Goal: Task Accomplishment & Management: Use online tool/utility

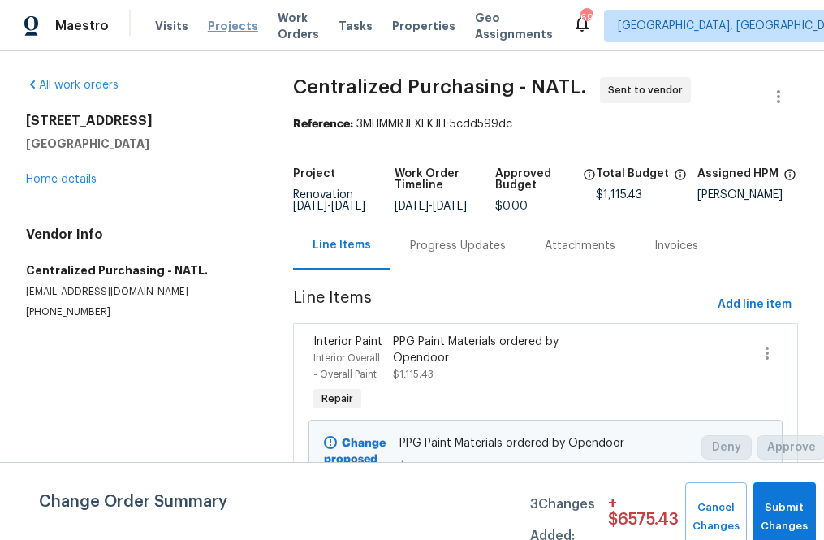
click at [214, 27] on span "Projects" at bounding box center [233, 26] width 50 height 16
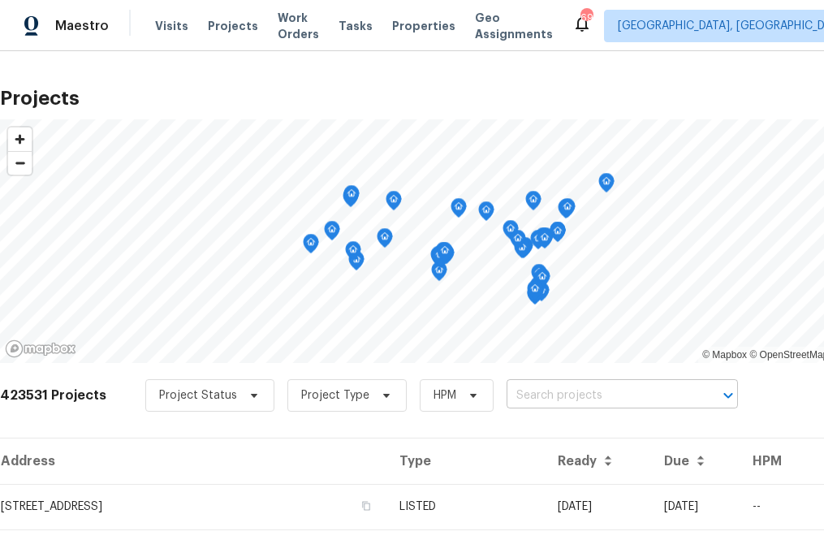
click at [542, 390] on input "text" at bounding box center [600, 395] width 186 height 25
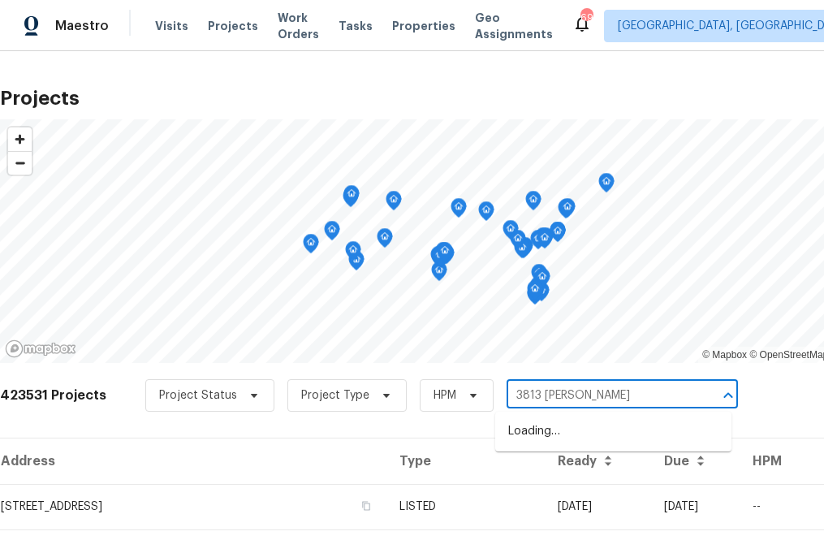
type input "3813 paradise"
click at [550, 434] on li "[STREET_ADDRESS]" at bounding box center [613, 431] width 236 height 27
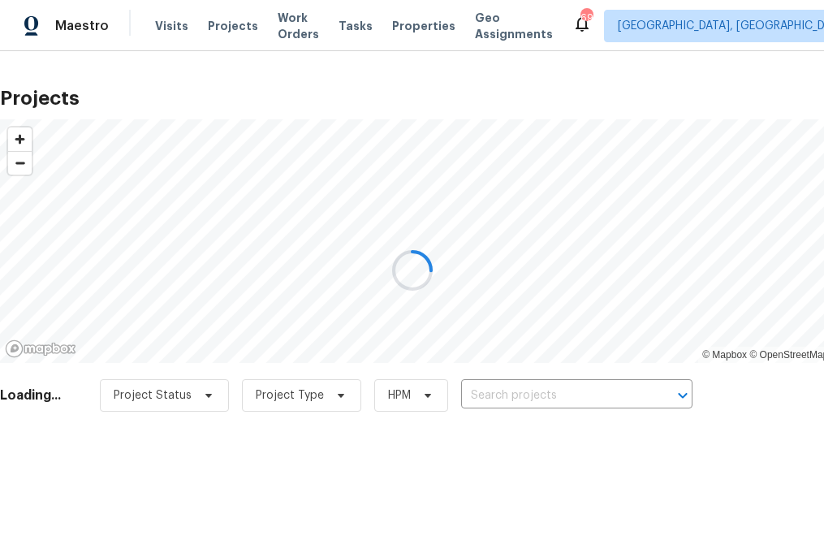
type input "[STREET_ADDRESS]"
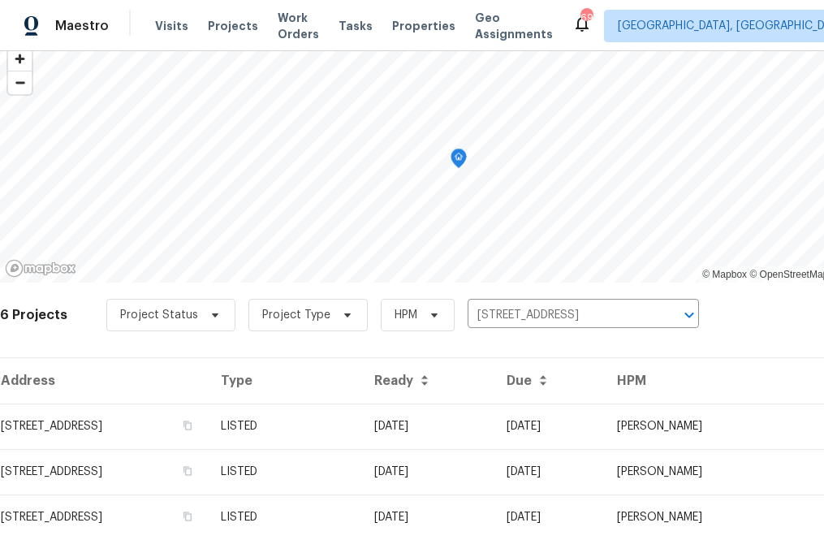
scroll to position [99, 0]
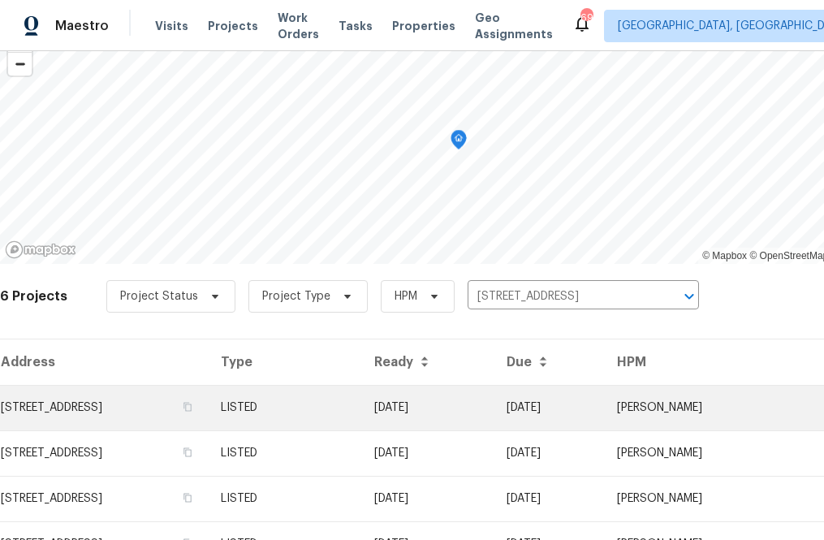
click at [179, 403] on td "[STREET_ADDRESS]" at bounding box center [104, 407] width 208 height 45
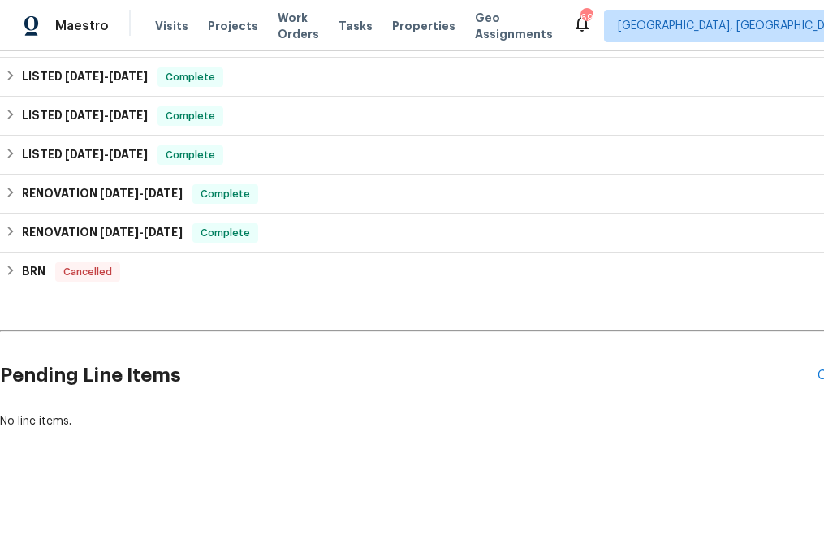
scroll to position [276, 93]
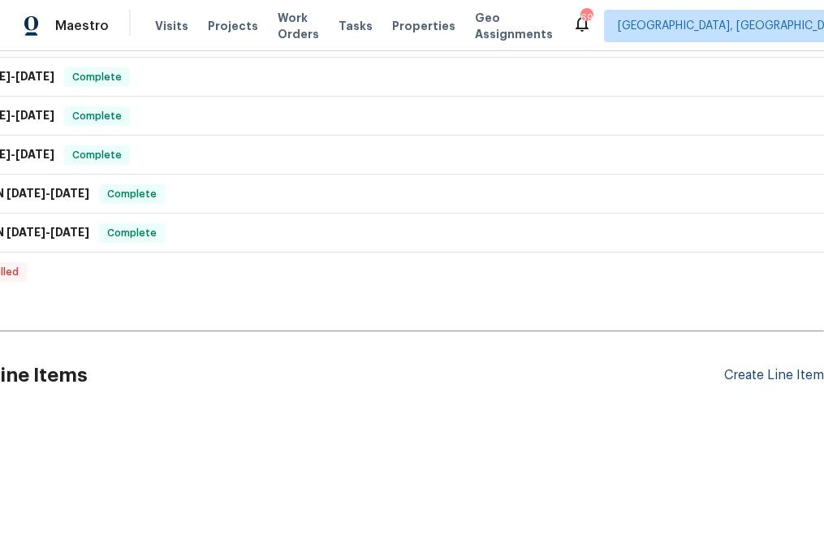
click at [747, 375] on div "Create Line Item" at bounding box center [774, 375] width 100 height 15
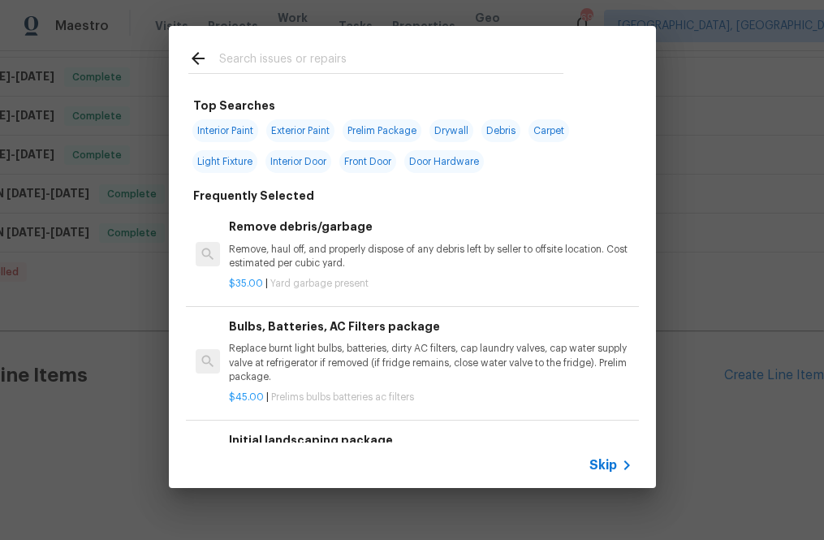
click at [610, 462] on span "Skip" at bounding box center [604, 465] width 28 height 16
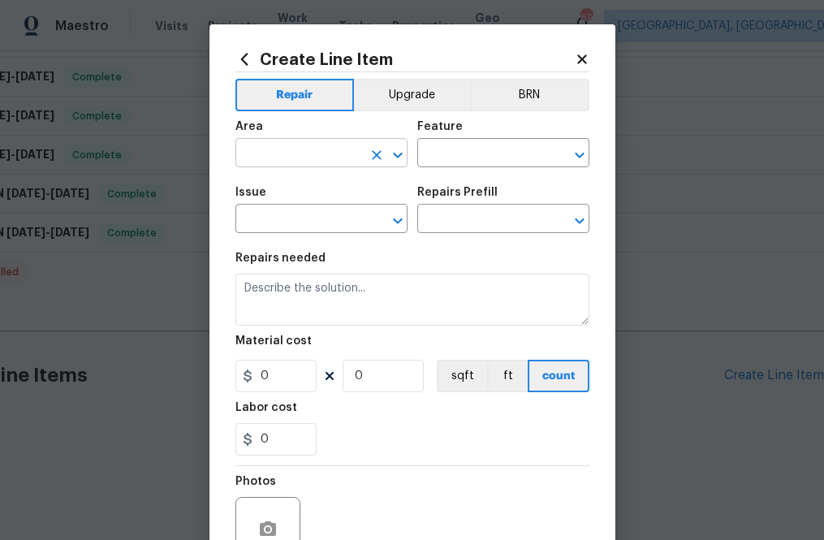
click at [327, 163] on input "text" at bounding box center [299, 154] width 127 height 25
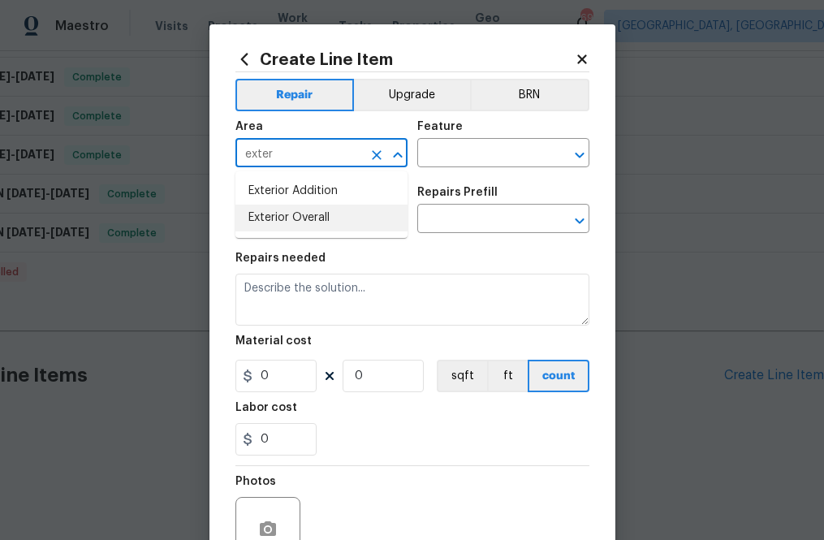
click at [315, 217] on li "Exterior Overall" at bounding box center [322, 218] width 172 height 27
type input "Exterior Overall"
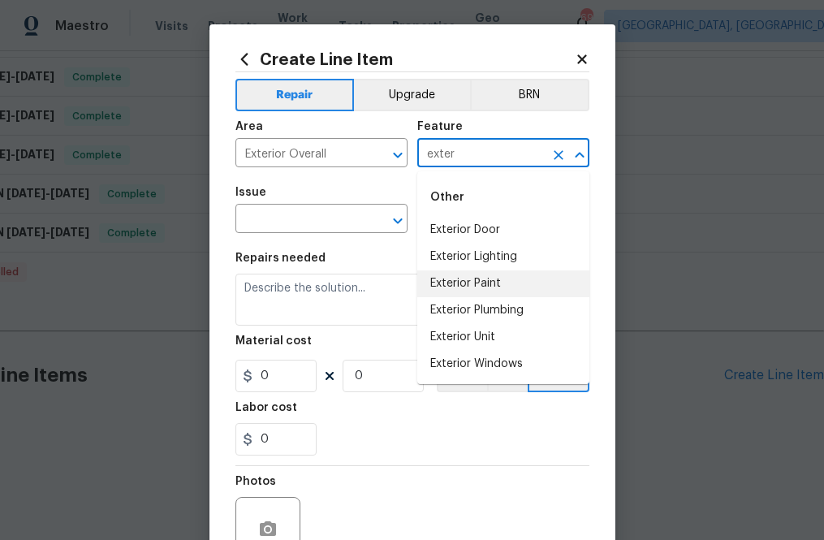
click at [438, 283] on li "Exterior Paint" at bounding box center [503, 283] width 172 height 27
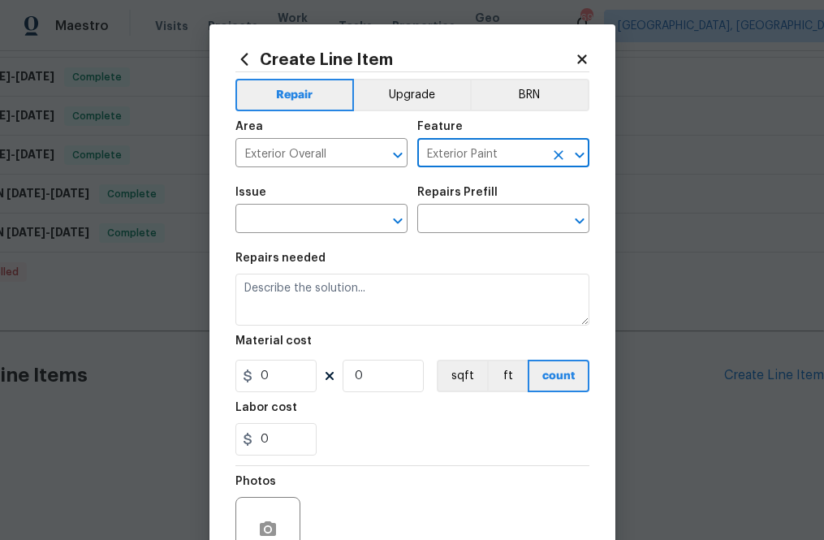
type input "Exterior Paint"
click at [284, 207] on div "Issue" at bounding box center [322, 197] width 172 height 21
click at [285, 217] on input "text" at bounding box center [299, 220] width 127 height 25
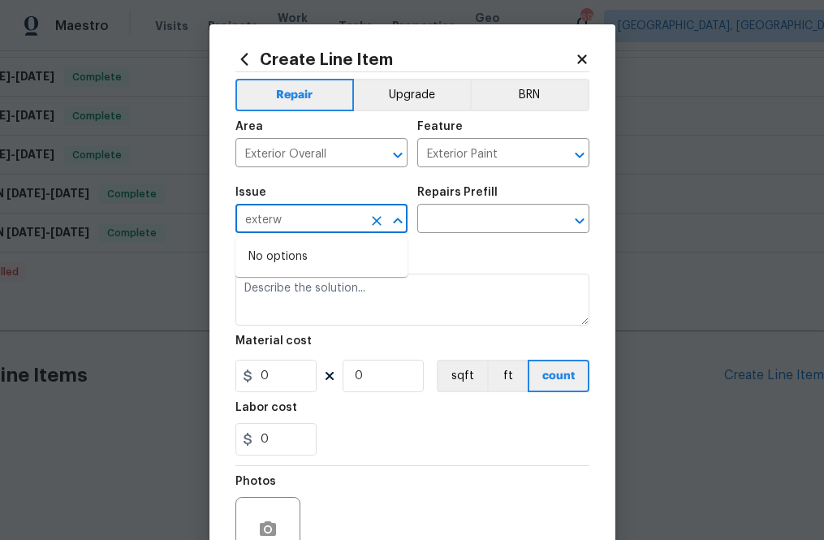
click at [307, 218] on input "exterw" at bounding box center [299, 220] width 127 height 25
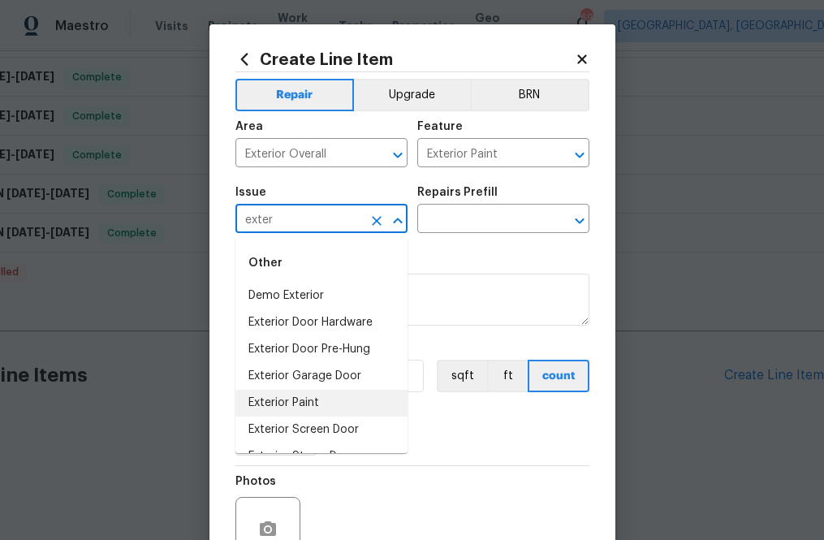
click at [274, 411] on li "Exterior Paint" at bounding box center [322, 403] width 172 height 27
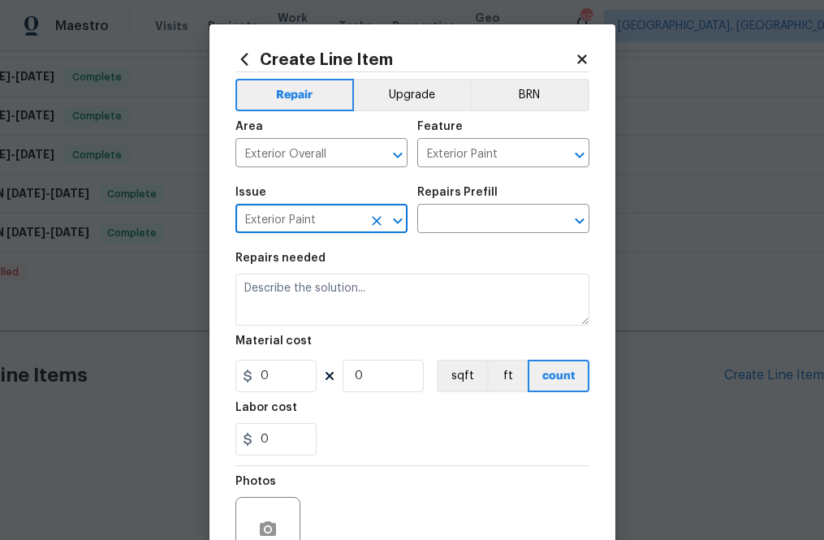
type input "Exterior Paint"
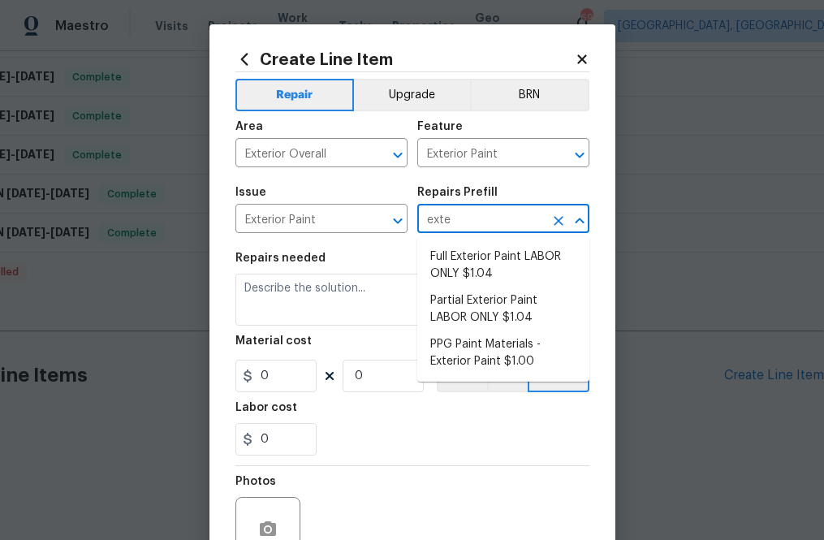
type input "exter"
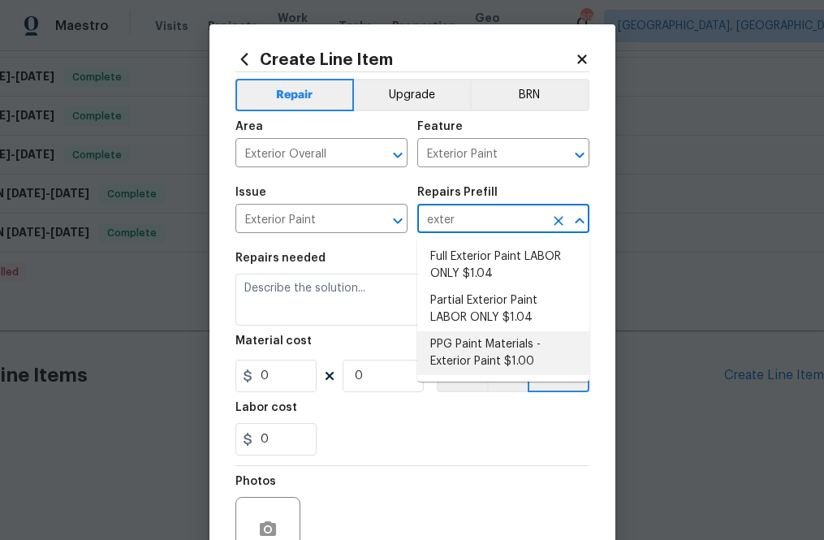
click at [517, 350] on li "PPG Paint Materials - Exterior Paint $1.00" at bounding box center [503, 353] width 172 height 44
type input "Overall Paint"
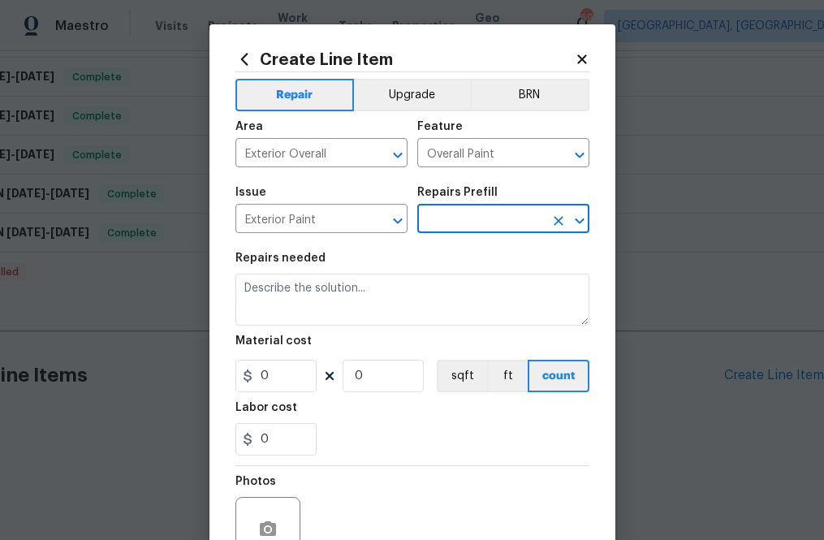
type input "PPG Paint Materials - Exterior Paint $1.00"
type textarea "PPG Paint Materials ordered by Opendoor"
type input "1"
type input "PPG Paint Materials - Exterior Paint $1.00"
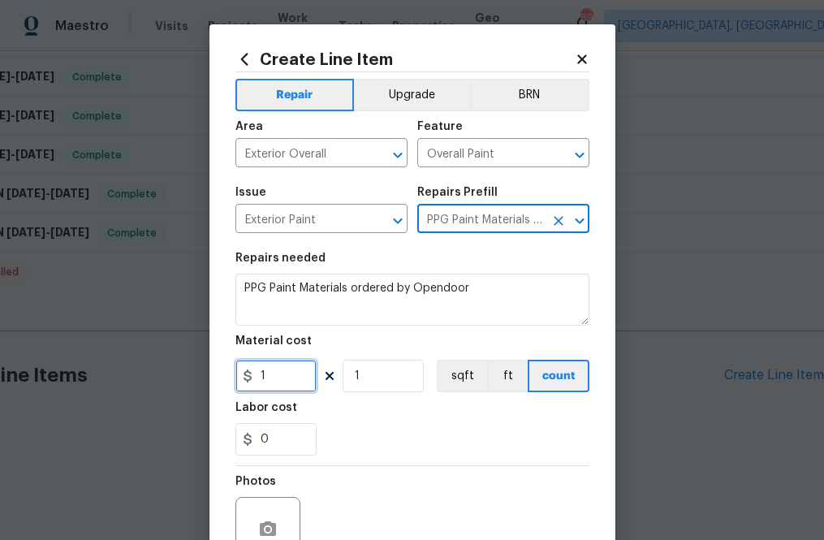
click at [288, 371] on input "1" at bounding box center [276, 376] width 81 height 32
paste input "text"
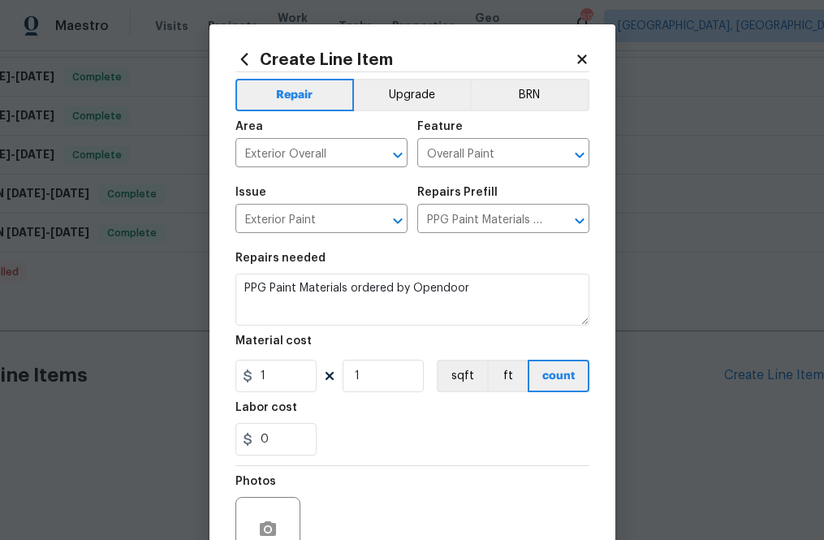
click at [283, 400] on section "Repairs needed PPG Paint Materials ordered by Opendoor Material cost 1 1 sqft f…" at bounding box center [413, 354] width 354 height 223
click at [283, 377] on input "1" at bounding box center [276, 376] width 81 height 32
paste input "795.16"
type input "795.16"
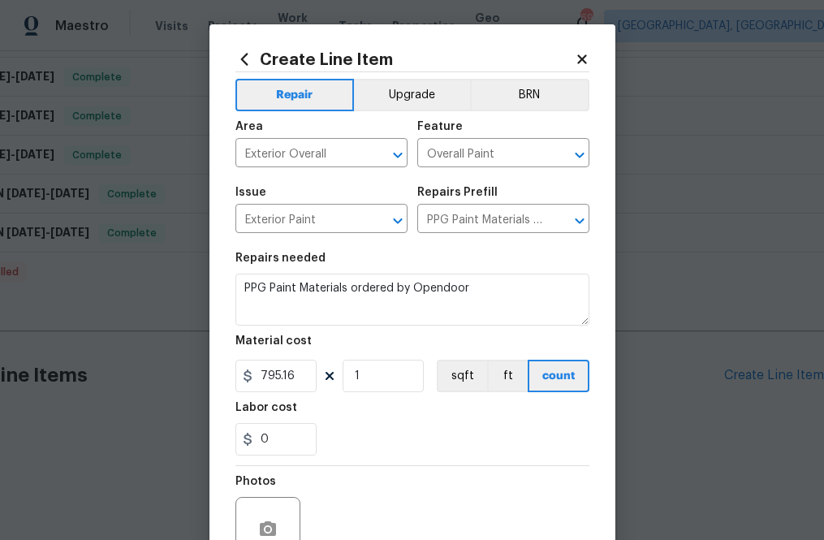
click at [353, 424] on div "0" at bounding box center [413, 439] width 354 height 32
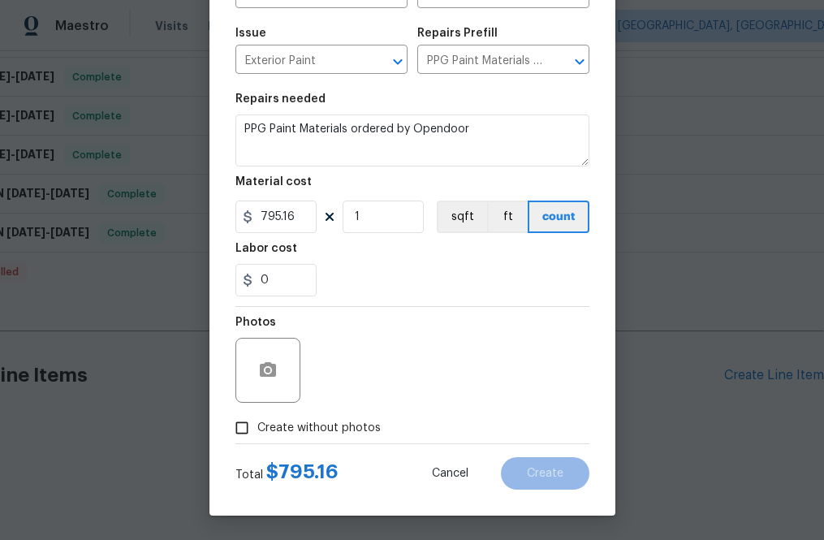
click at [326, 424] on span "Create without photos" at bounding box center [318, 428] width 123 height 17
click at [257, 424] on input "Create without photos" at bounding box center [242, 428] width 31 height 31
checkbox input "true"
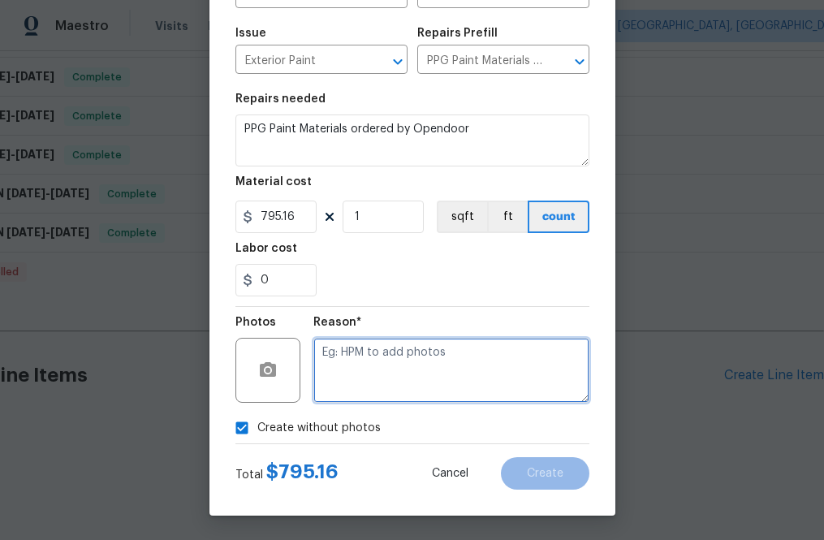
click at [386, 370] on textarea at bounding box center [451, 370] width 276 height 65
type textarea "na"
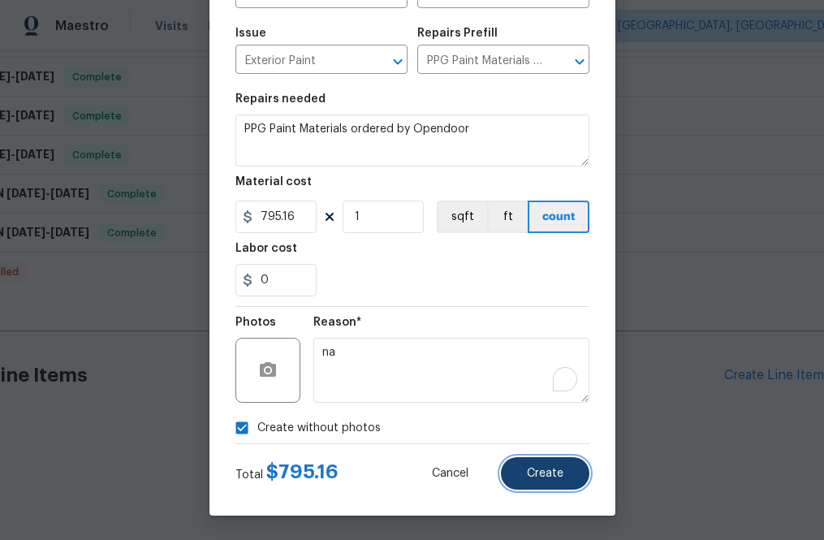
click at [566, 465] on button "Create" at bounding box center [545, 473] width 89 height 32
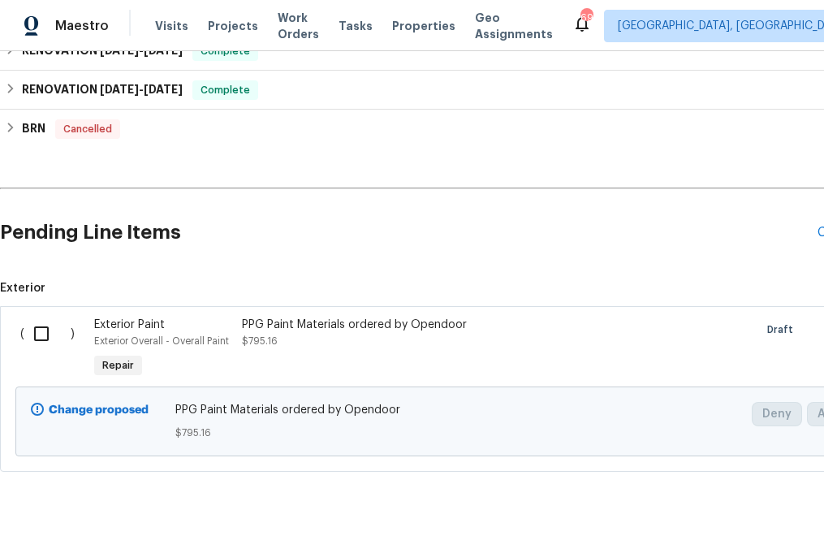
scroll to position [461, 0]
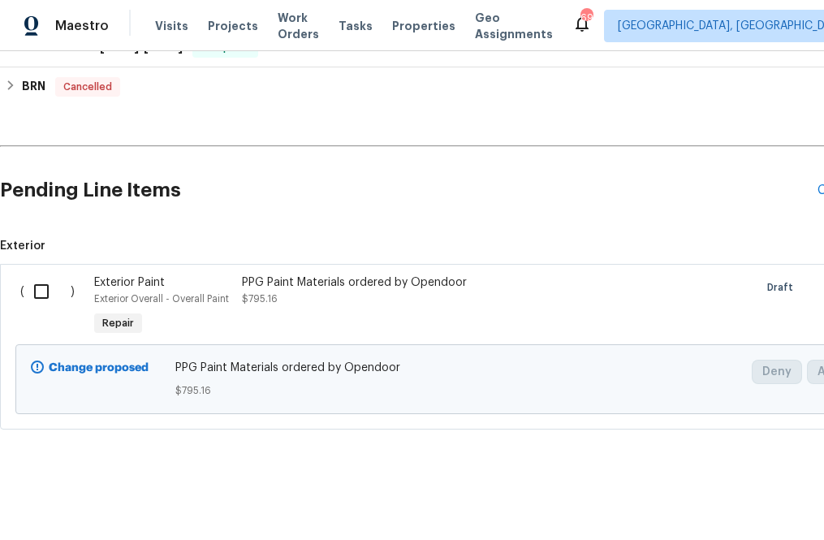
click at [55, 287] on input "checkbox" at bounding box center [47, 291] width 46 height 34
checkbox input "true"
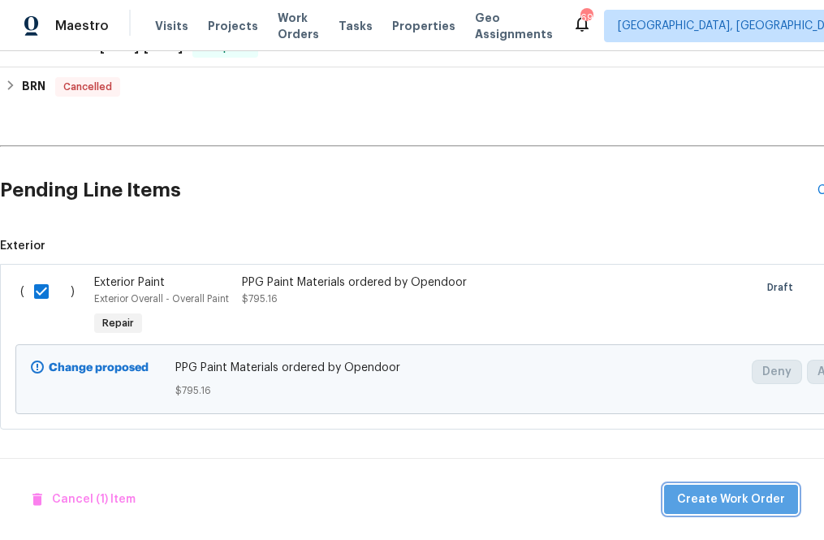
click at [771, 495] on span "Create Work Order" at bounding box center [731, 500] width 108 height 20
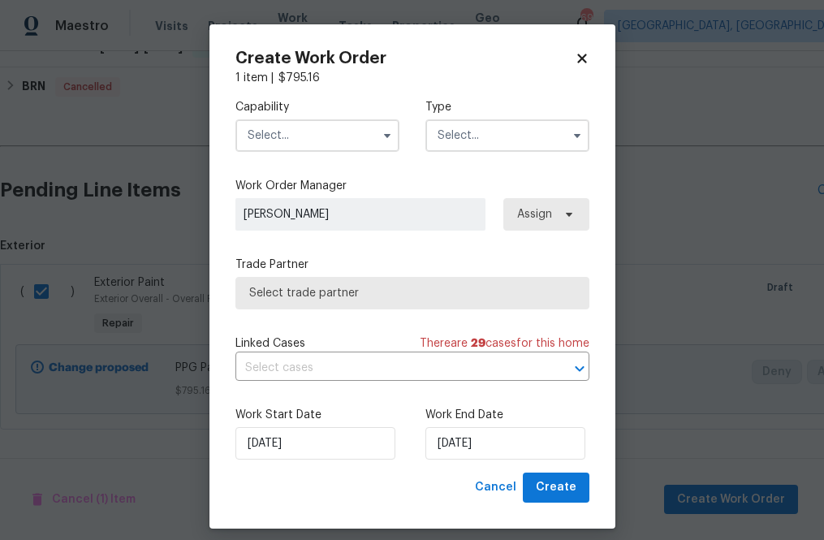
click at [328, 135] on input "text" at bounding box center [318, 135] width 164 height 32
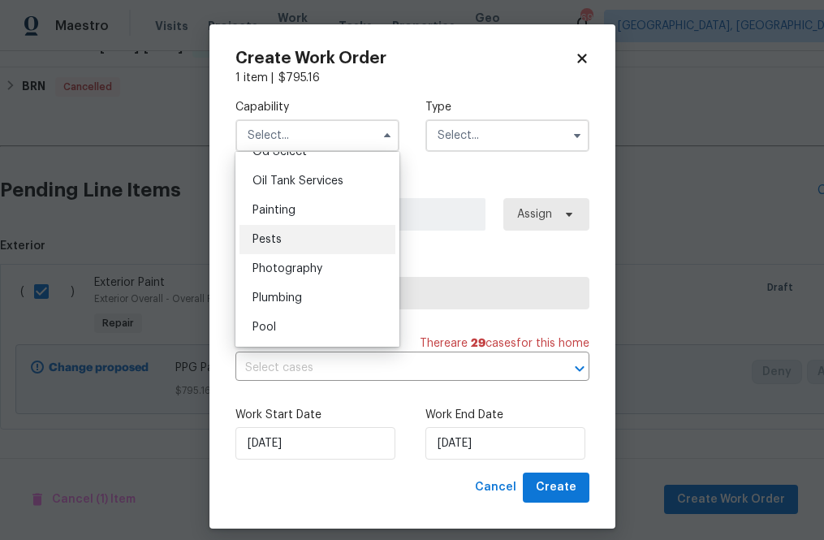
scroll to position [1316, 0]
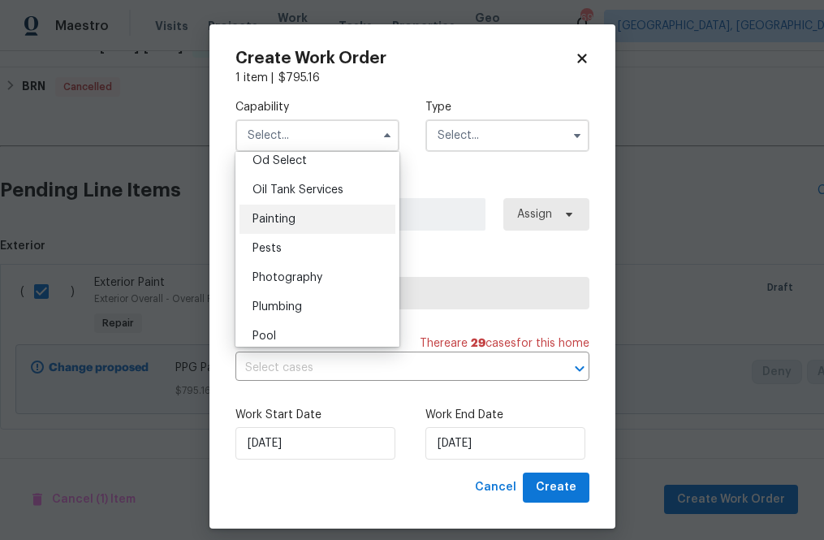
click at [333, 224] on div "Painting" at bounding box center [318, 219] width 156 height 29
type input "Painting"
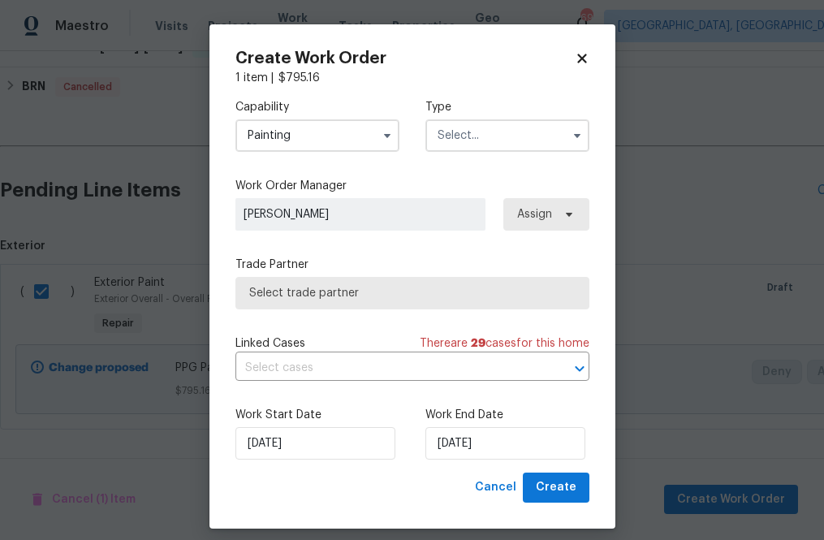
click at [472, 161] on div "Capability Painting Agent Appliance Bathtub Resurfacing BRN And Lrr Broker Cabi…" at bounding box center [413, 125] width 354 height 79
click at [472, 141] on input "text" at bounding box center [508, 135] width 164 height 32
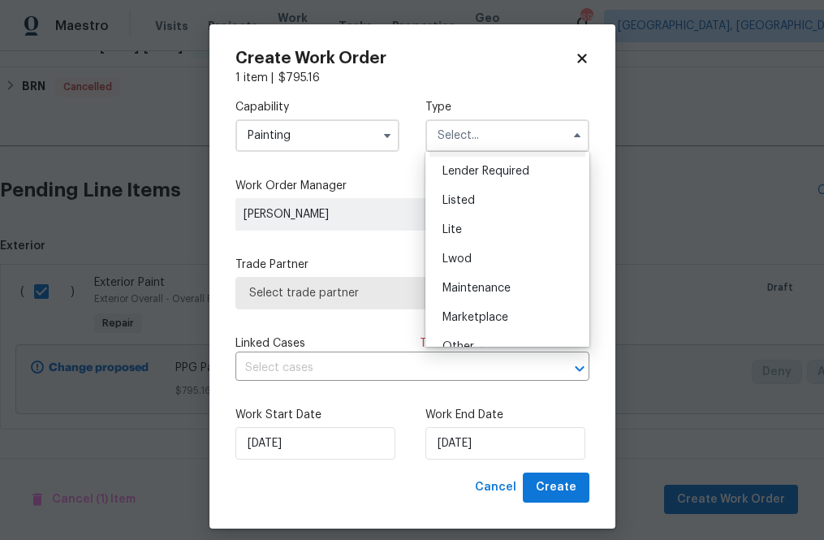
scroll to position [146, 0]
click at [484, 206] on div "Listed" at bounding box center [508, 199] width 156 height 29
type input "Listed"
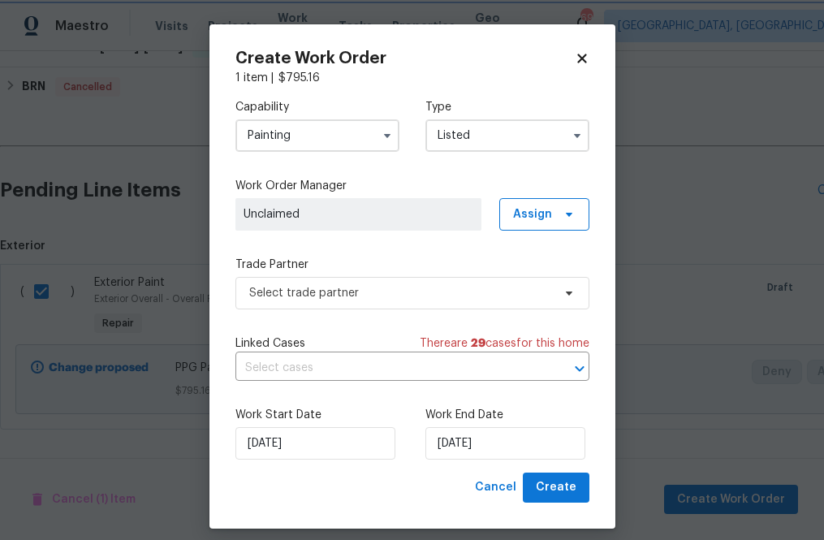
scroll to position [0, 0]
click at [530, 214] on span "Assign" at bounding box center [532, 214] width 39 height 16
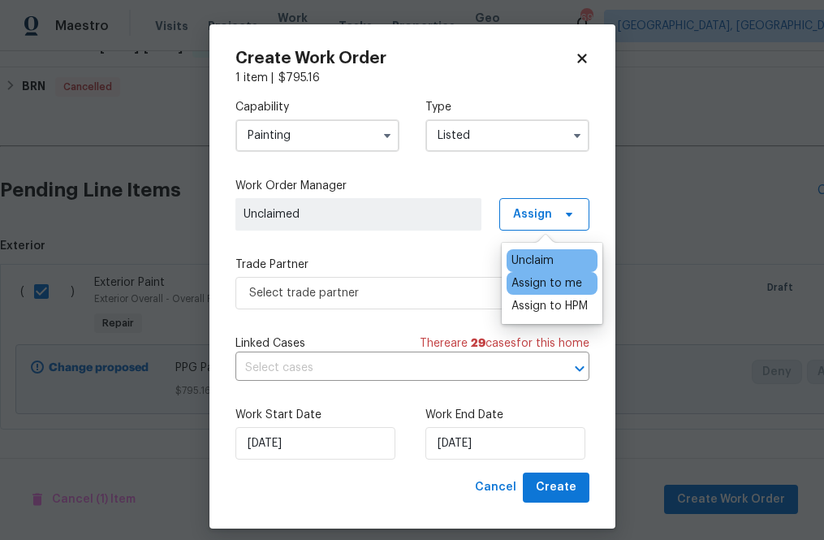
click at [530, 283] on div "Assign to me" at bounding box center [547, 283] width 71 height 16
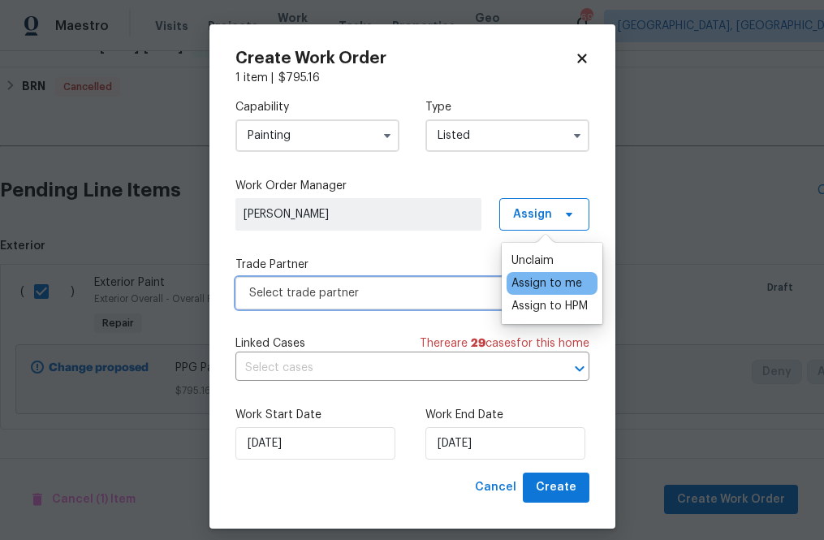
click at [443, 283] on span "Select trade partner" at bounding box center [413, 293] width 354 height 32
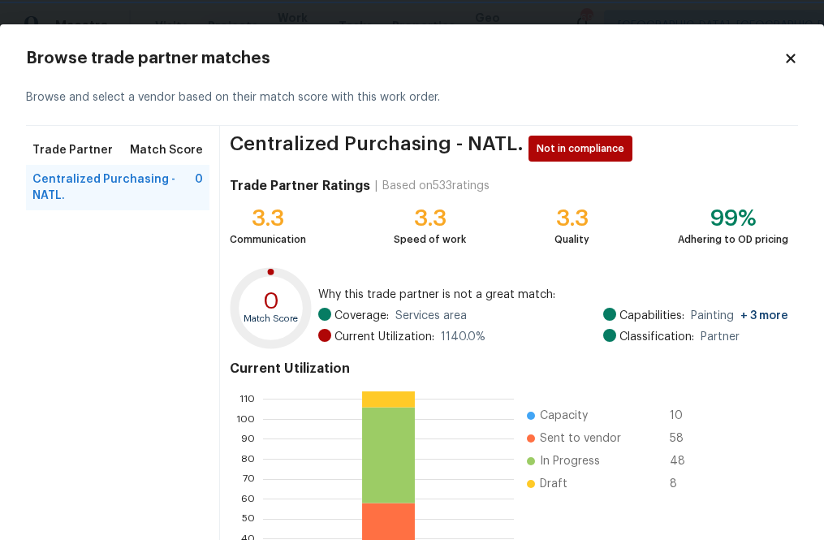
scroll to position [176, 0]
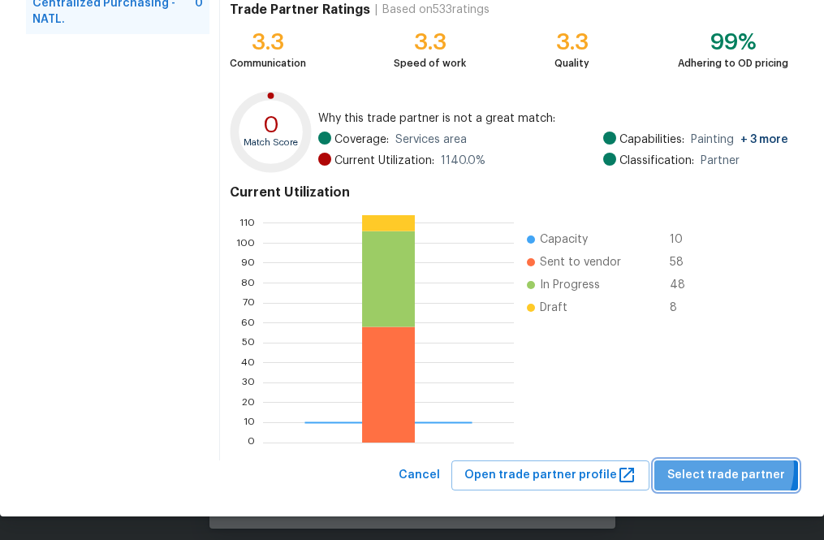
click at [728, 467] on span "Select trade partner" at bounding box center [727, 475] width 118 height 20
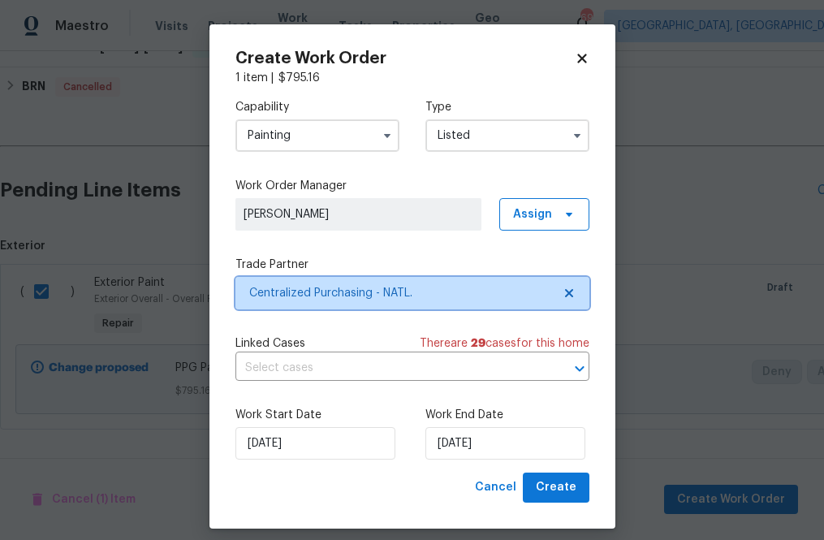
scroll to position [0, 0]
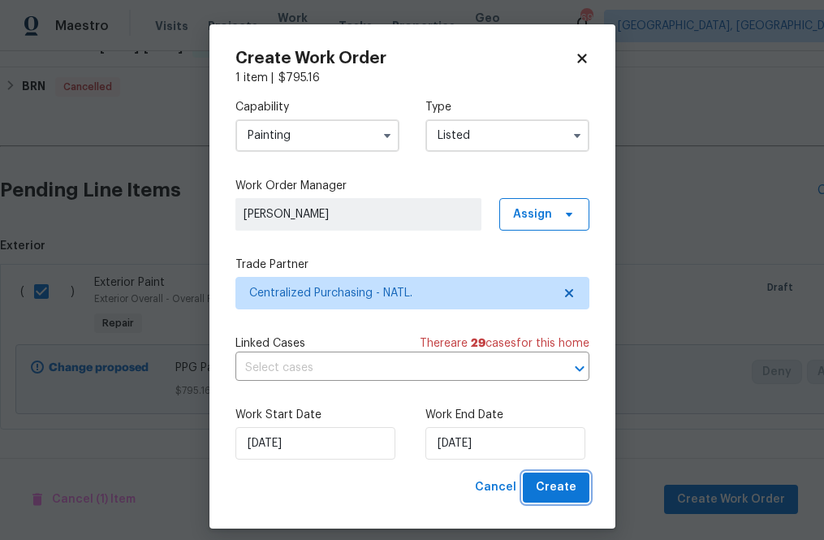
click at [559, 487] on span "Create" at bounding box center [556, 488] width 41 height 20
checkbox input "false"
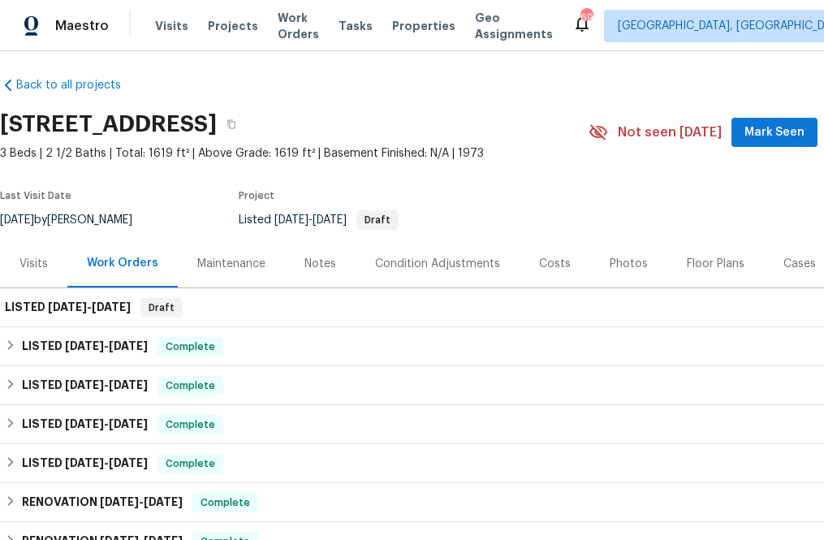
scroll to position [6, 0]
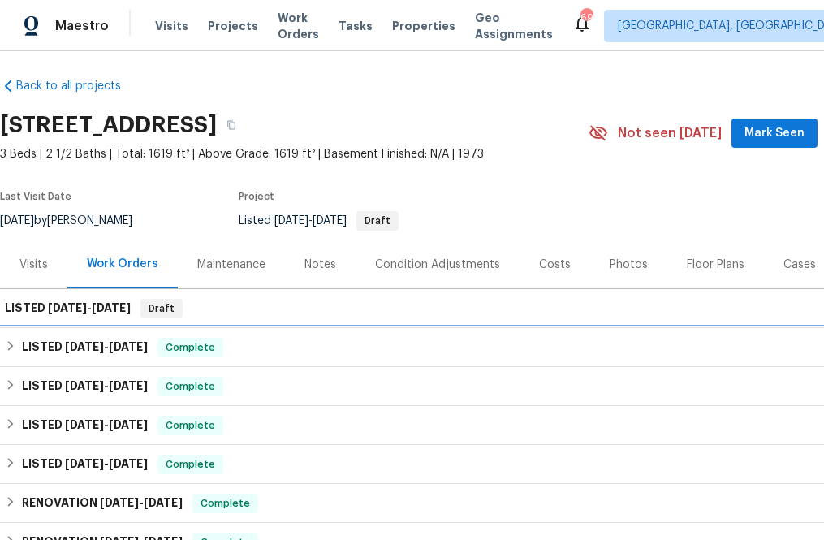
click at [8, 342] on icon at bounding box center [11, 346] width 6 height 10
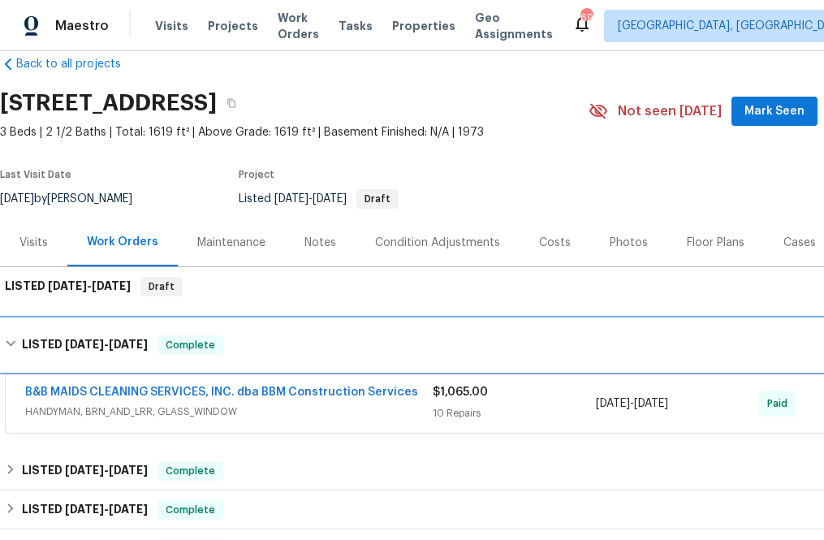
scroll to position [0, 0]
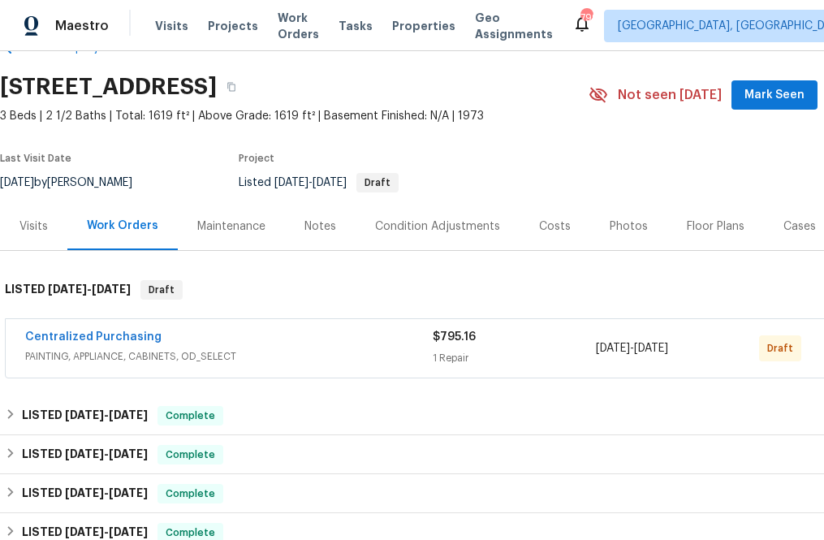
scroll to position [49, 0]
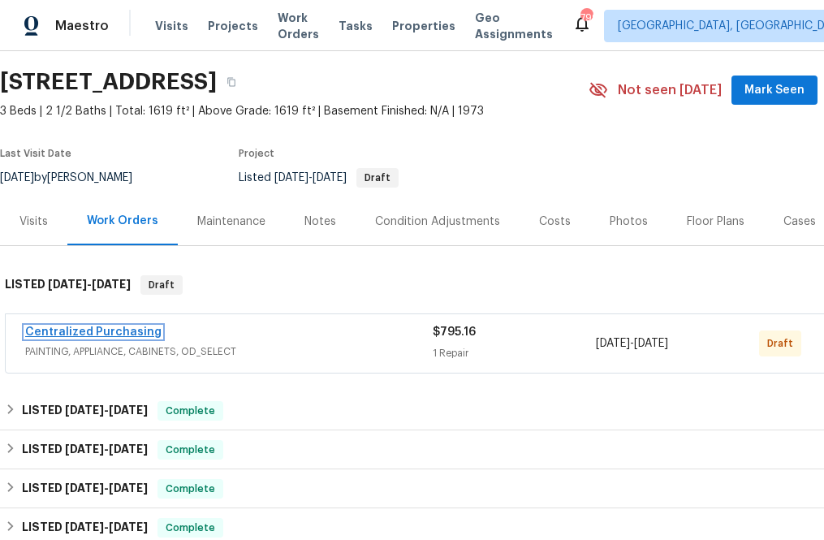
click at [97, 330] on link "Centralized Purchasing" at bounding box center [93, 331] width 136 height 11
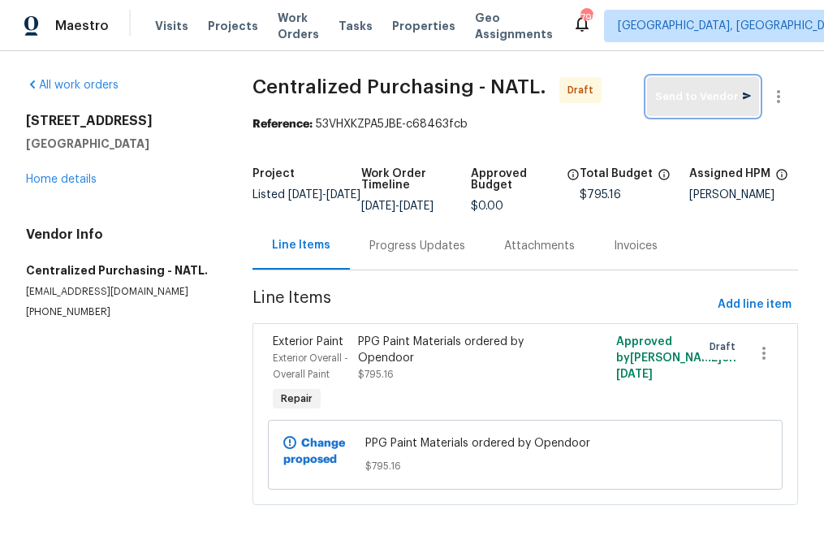
click at [727, 97] on span "Send to Vendor" at bounding box center [703, 97] width 96 height 19
